Goal: Information Seeking & Learning: Learn about a topic

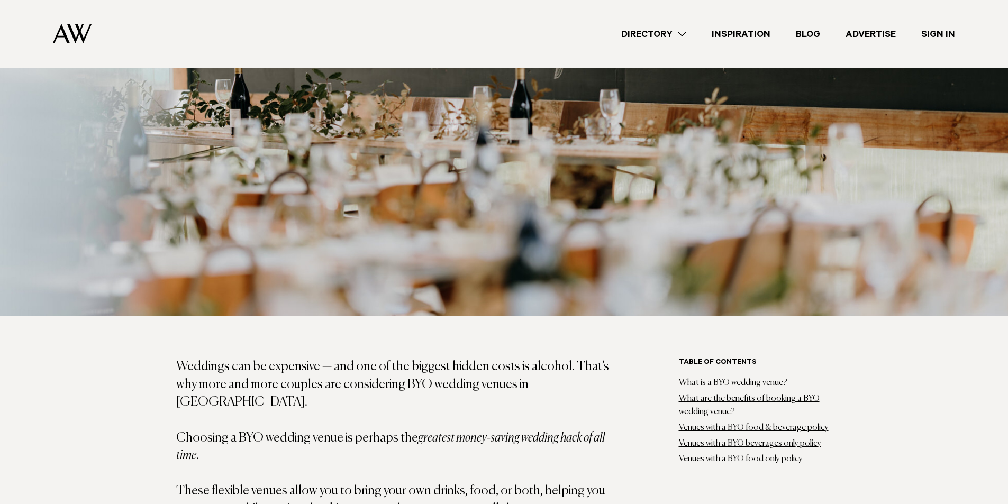
scroll to position [688, 0]
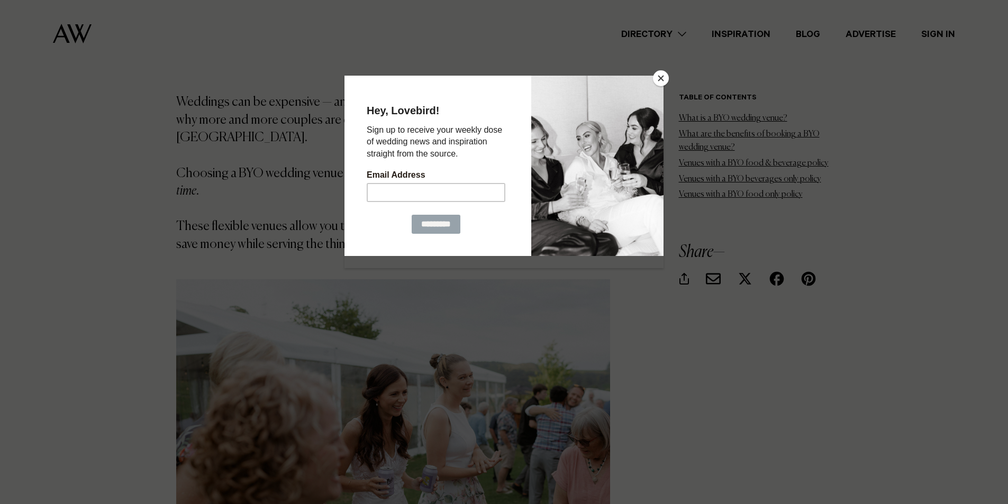
click at [666, 75] on button "Close" at bounding box center [661, 78] width 16 height 16
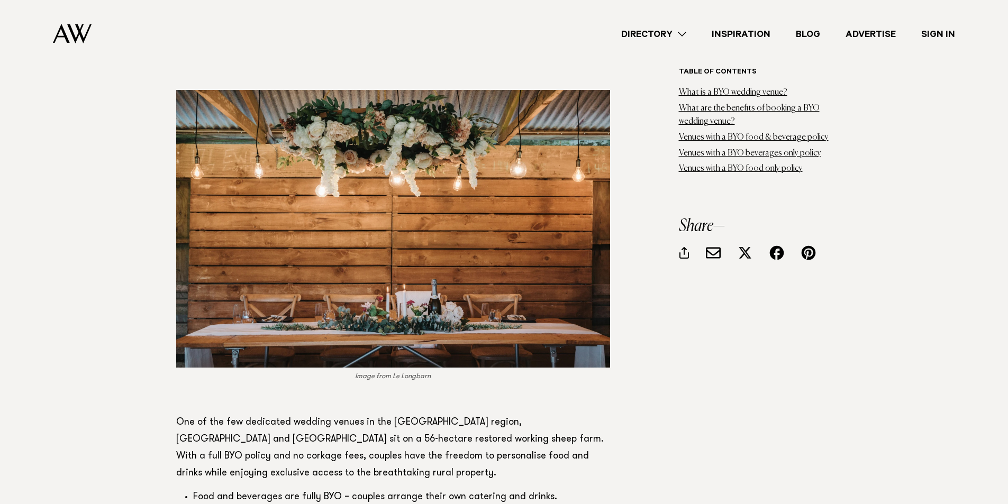
scroll to position [1905, 0]
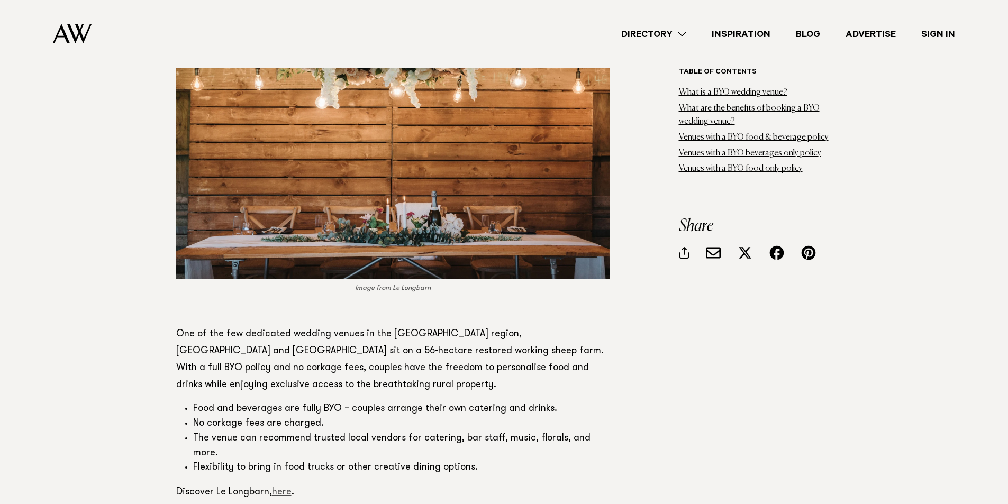
click at [283, 488] on link "here" at bounding box center [282, 493] width 20 height 10
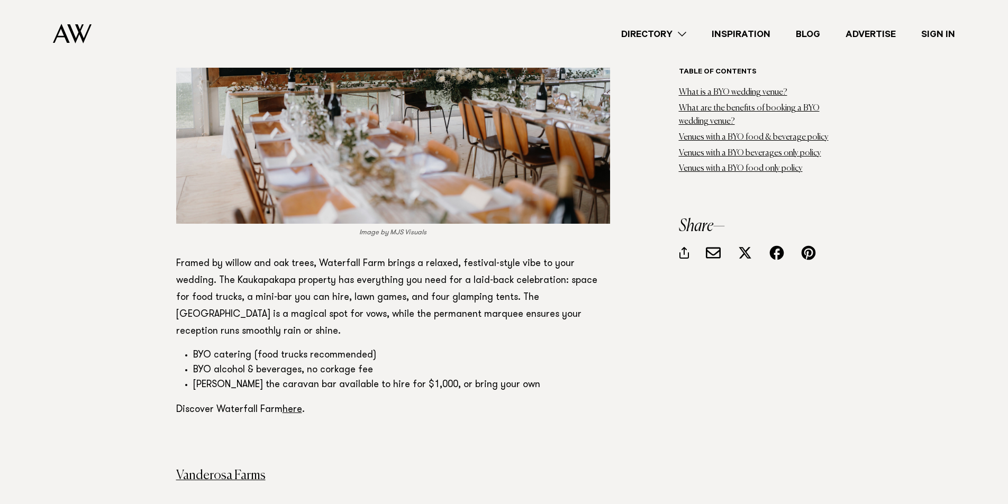
scroll to position [2540, 0]
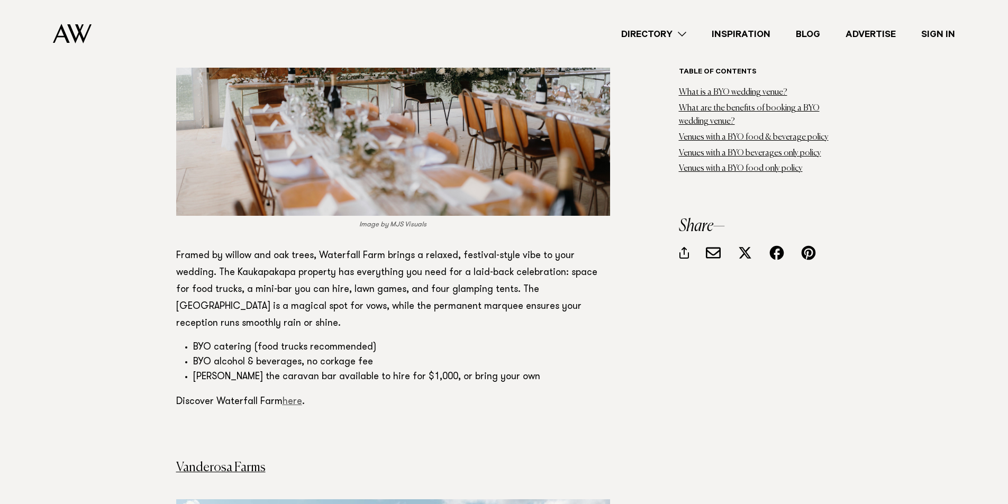
click at [298, 397] on link "here" at bounding box center [293, 402] width 20 height 10
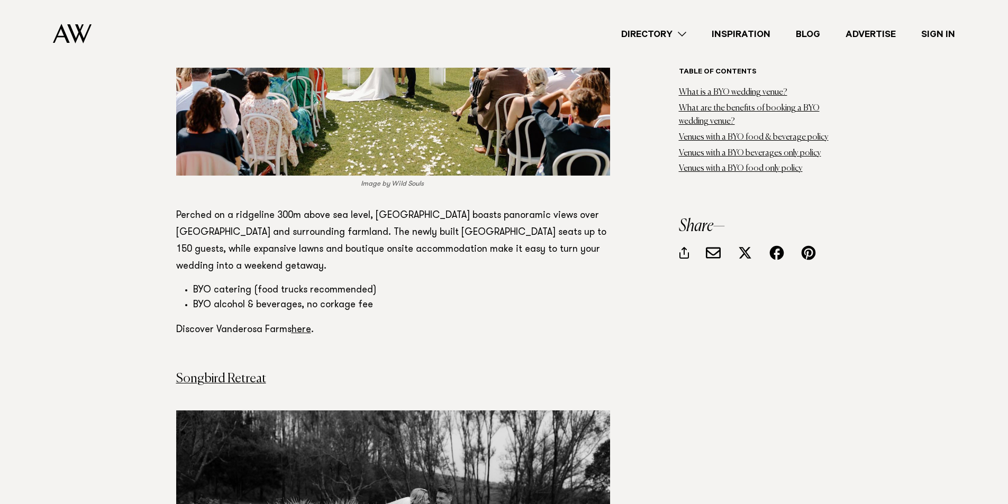
scroll to position [3175, 0]
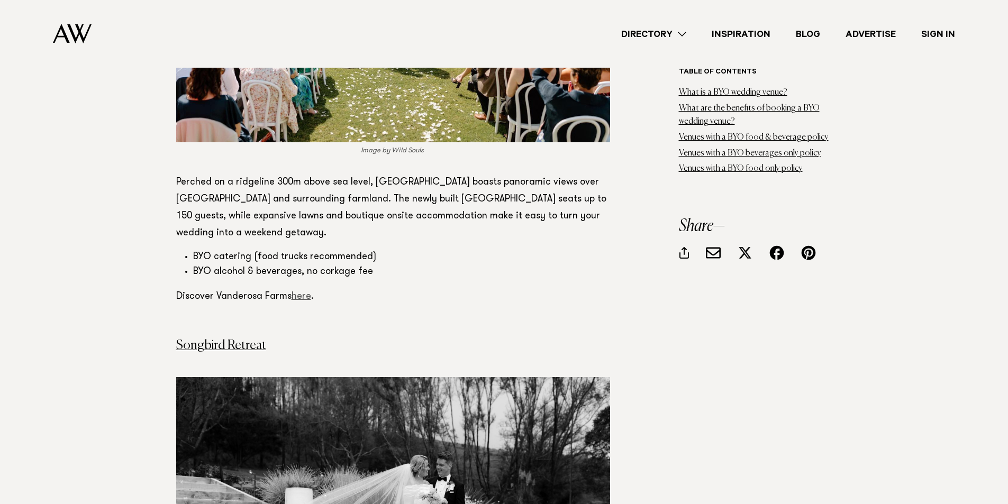
click at [298, 292] on link "here" at bounding box center [302, 297] width 20 height 10
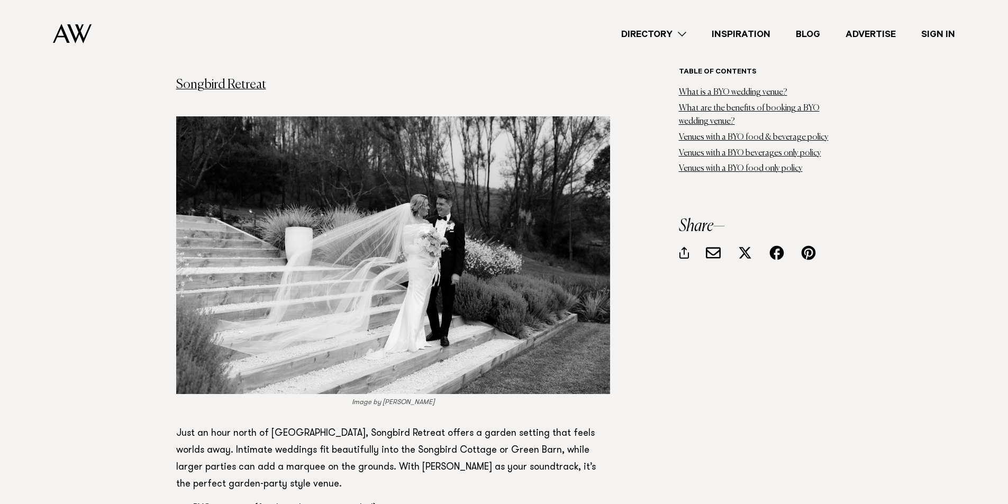
scroll to position [3599, 0]
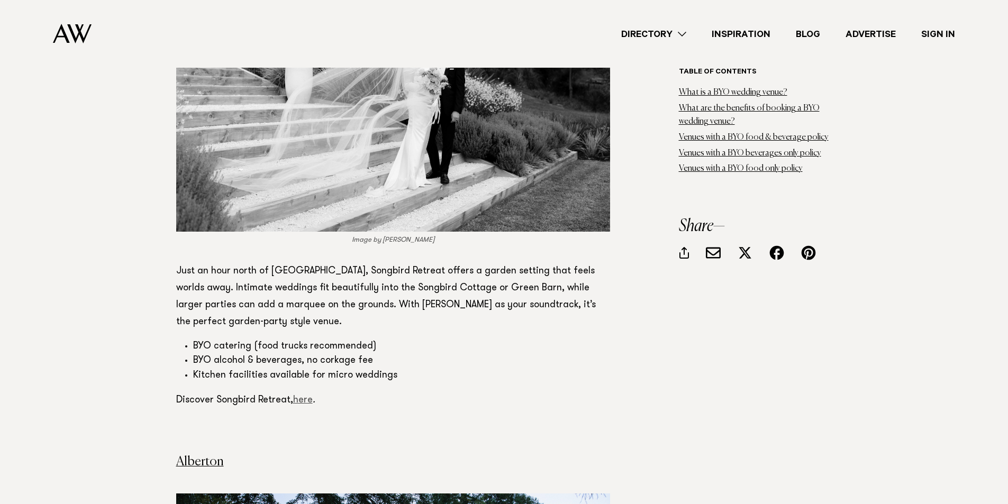
click at [304, 396] on link "here" at bounding box center [303, 401] width 20 height 10
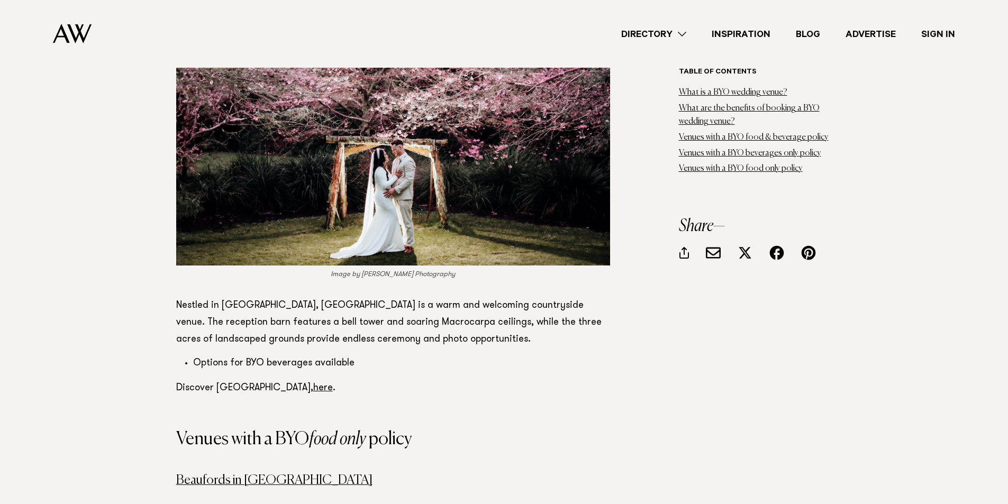
scroll to position [5186, 0]
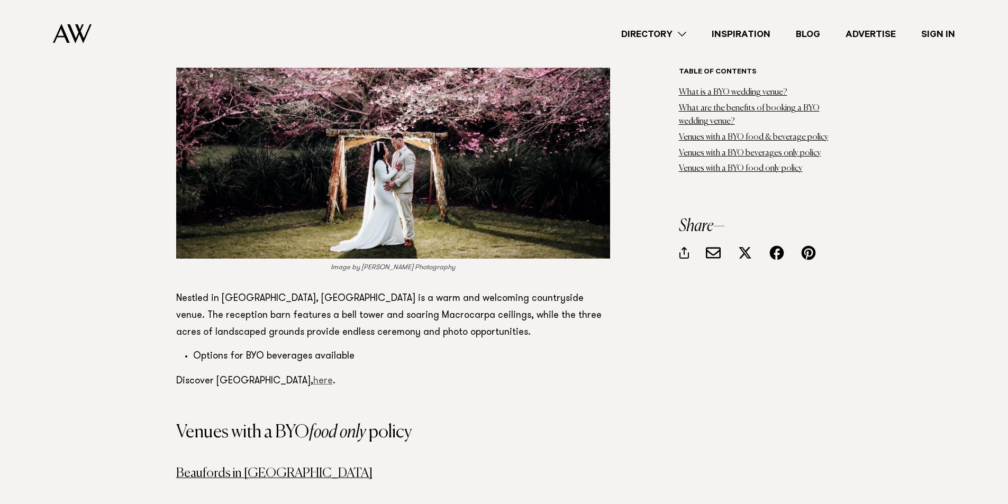
click at [316, 377] on link "here" at bounding box center [323, 382] width 20 height 10
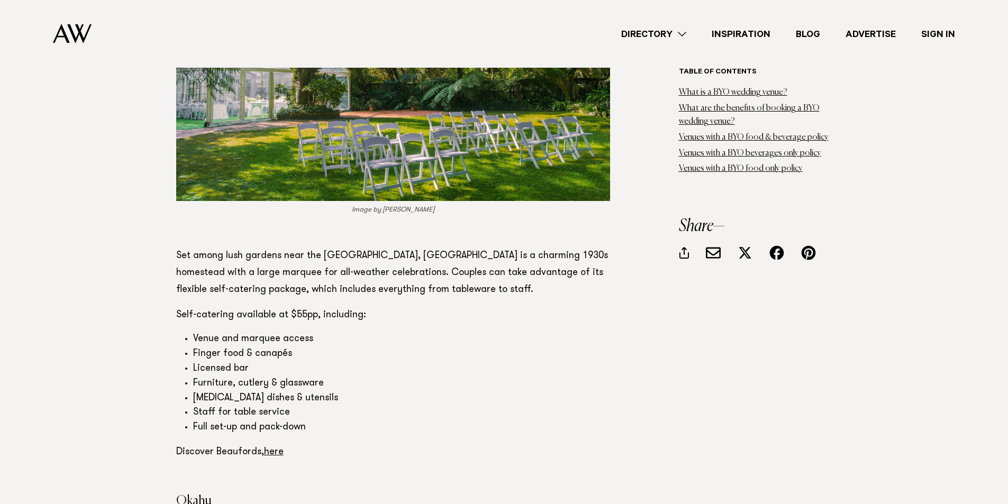
scroll to position [5345, 0]
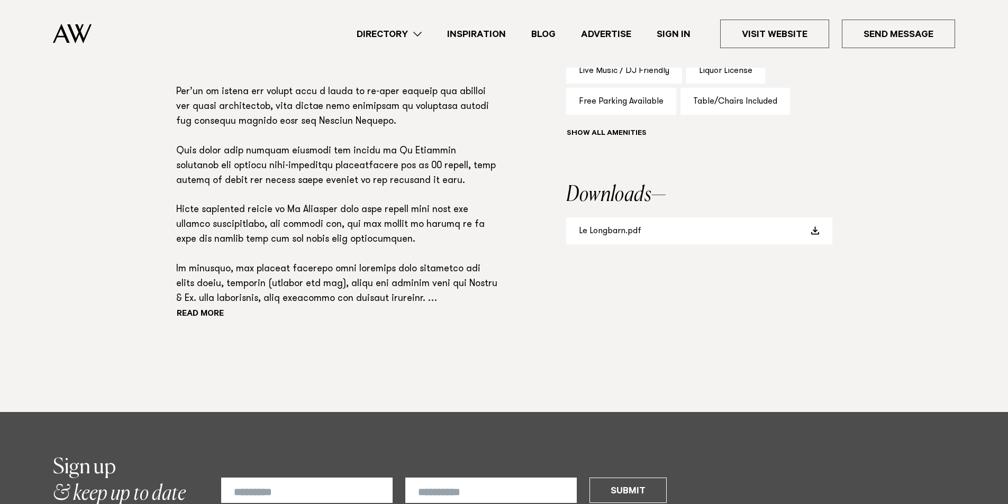
scroll to position [794, 0]
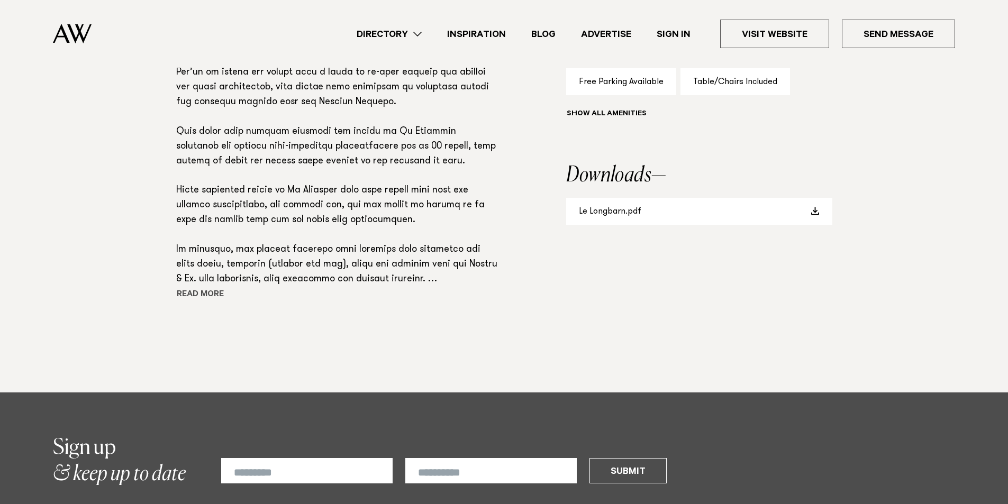
click at [193, 294] on button "Read more" at bounding box center [223, 295] width 95 height 16
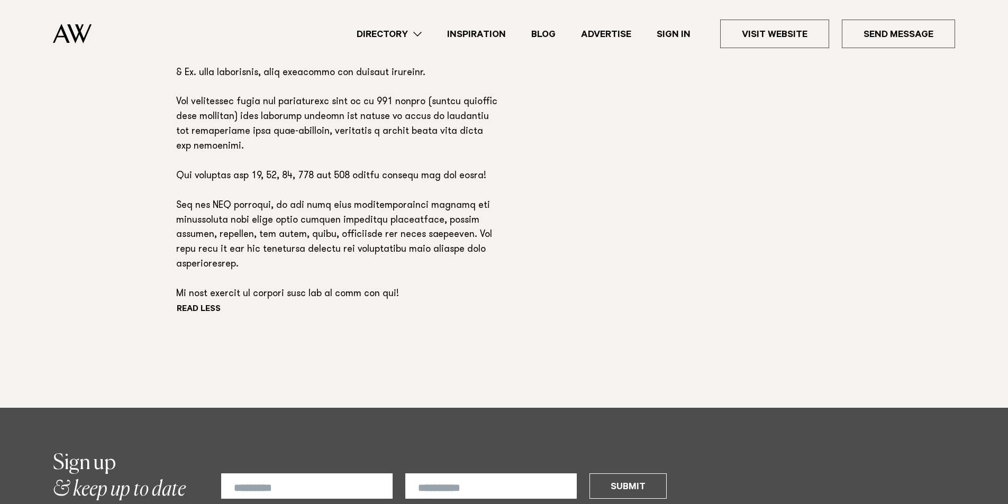
scroll to position [947, 0]
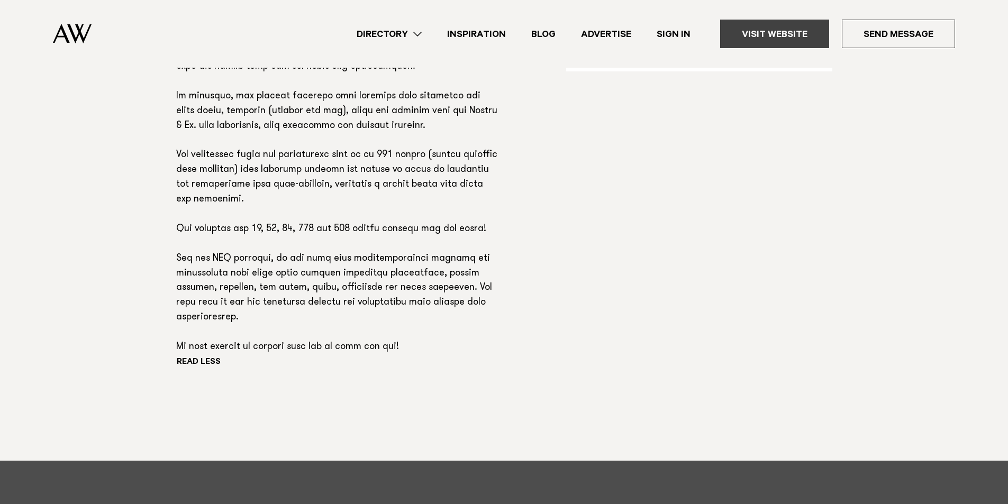
click at [802, 35] on link "Visit Website" at bounding box center [774, 34] width 109 height 29
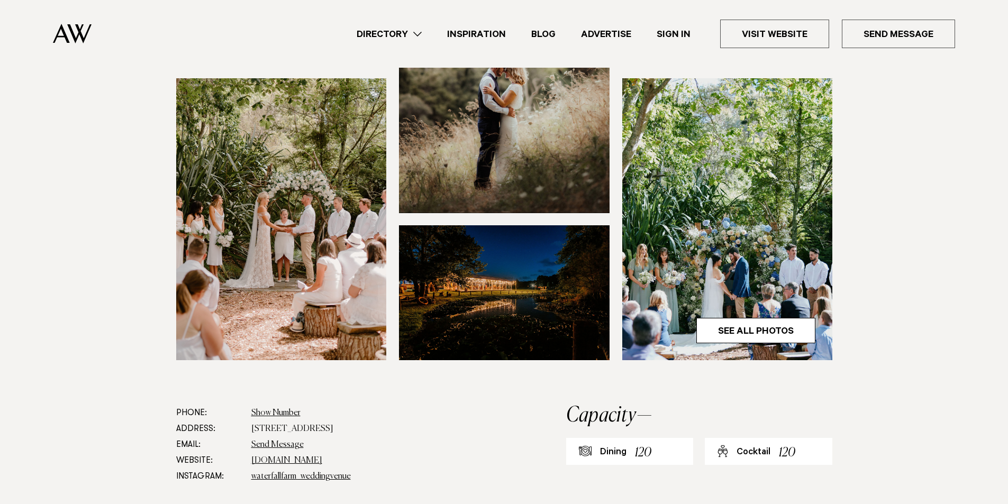
scroll to position [265, 0]
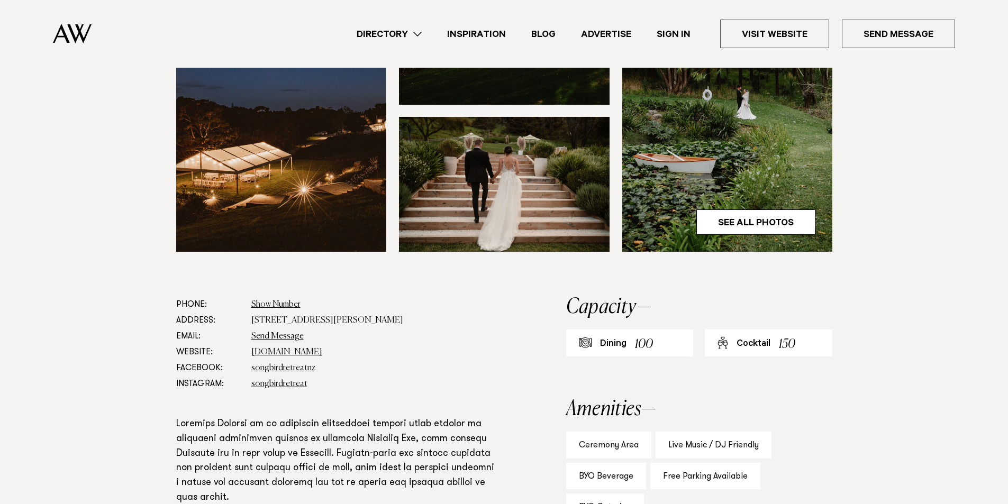
scroll to position [423, 0]
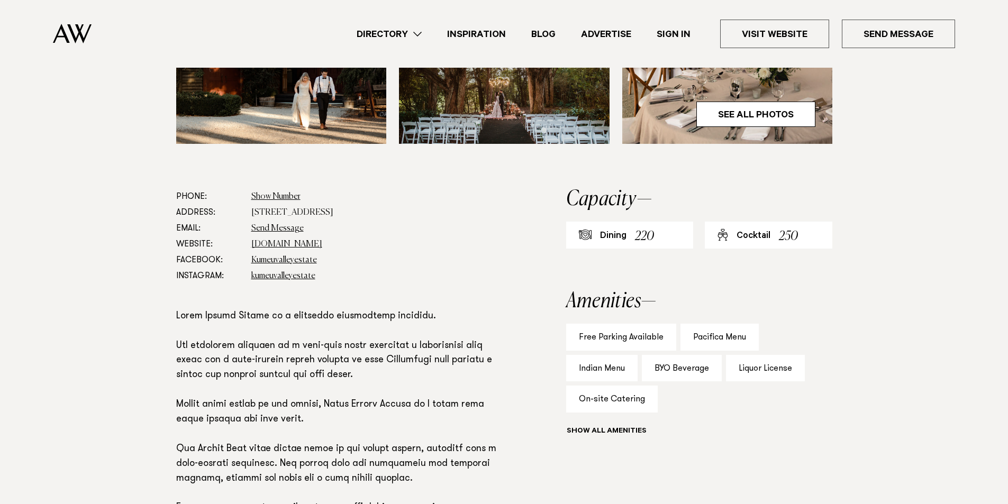
scroll to position [794, 0]
